Goal: Go to known website: Access a specific website the user already knows

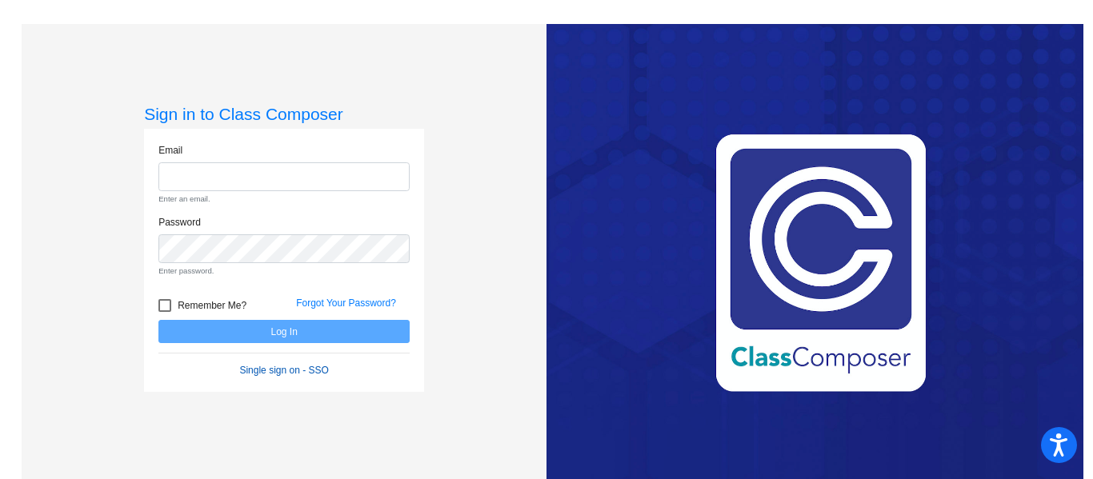
click at [308, 372] on link "Single sign on - SSO" at bounding box center [283, 370] width 89 height 11
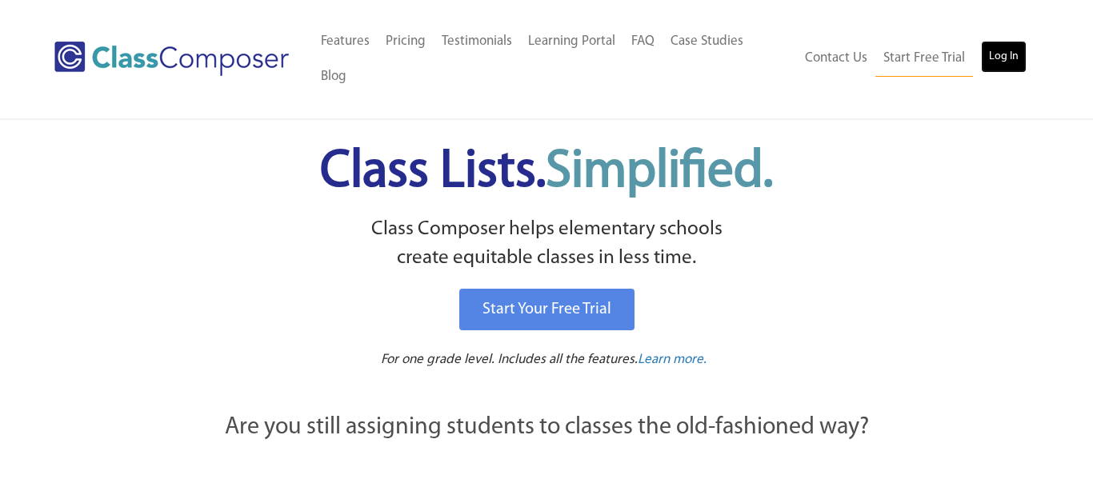
click at [1004, 48] on link "Log In" at bounding box center [1004, 57] width 46 height 32
